Goal: Transaction & Acquisition: Purchase product/service

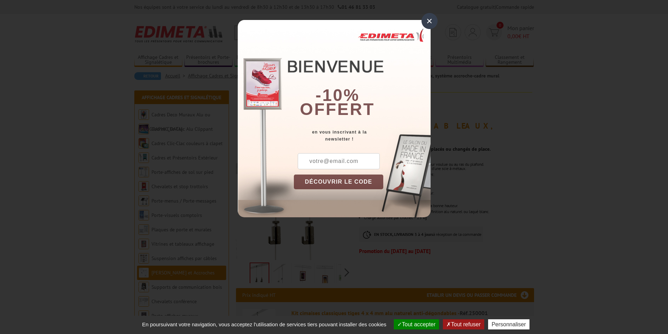
click at [431, 21] on div "×" at bounding box center [430, 21] width 16 height 16
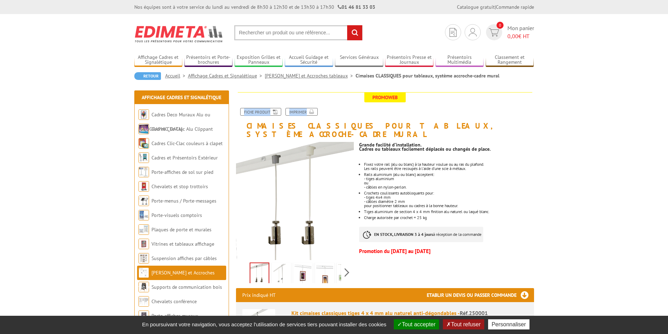
drag, startPoint x: 247, startPoint y: 123, endPoint x: 420, endPoint y: 128, distance: 173.0
drag, startPoint x: 532, startPoint y: 123, endPoint x: 494, endPoint y: 121, distance: 39.0
click at [530, 123] on h1 "Cimaises CLASSIQUES pour tableaux, système accroche-cadre mural" at bounding box center [385, 115] width 309 height 46
drag, startPoint x: 499, startPoint y: 123, endPoint x: 417, endPoint y: 127, distance: 82.5
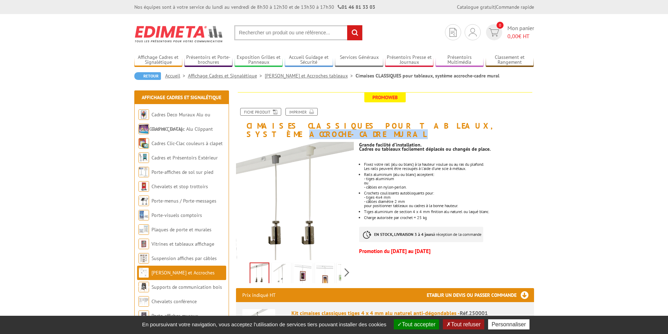
click at [417, 127] on h1 "Cimaises CLASSIQUES pour tableaux, système accroche-cadre mural" at bounding box center [385, 115] width 309 height 46
copy h1 "accroche-cadre mural"
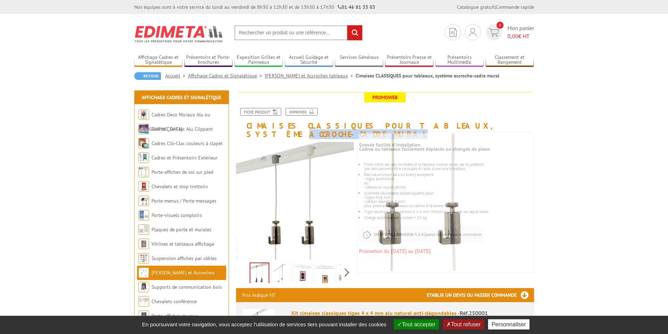
click at [307, 264] on img at bounding box center [303, 275] width 17 height 22
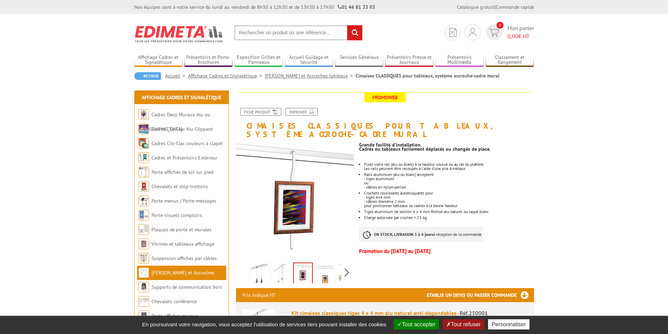
click at [314, 268] on li at bounding box center [325, 273] width 22 height 22
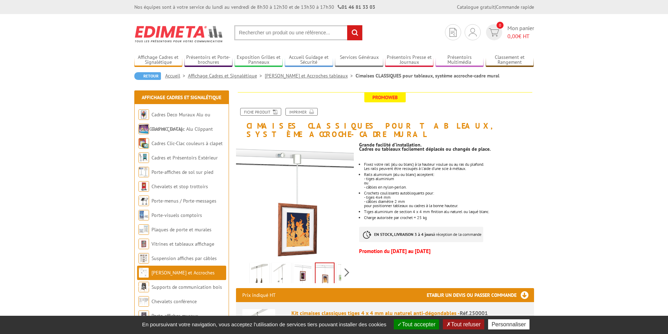
click at [322, 264] on img at bounding box center [325, 274] width 18 height 22
click at [264, 264] on img at bounding box center [259, 275] width 17 height 22
